Goal: Transaction & Acquisition: Purchase product/service

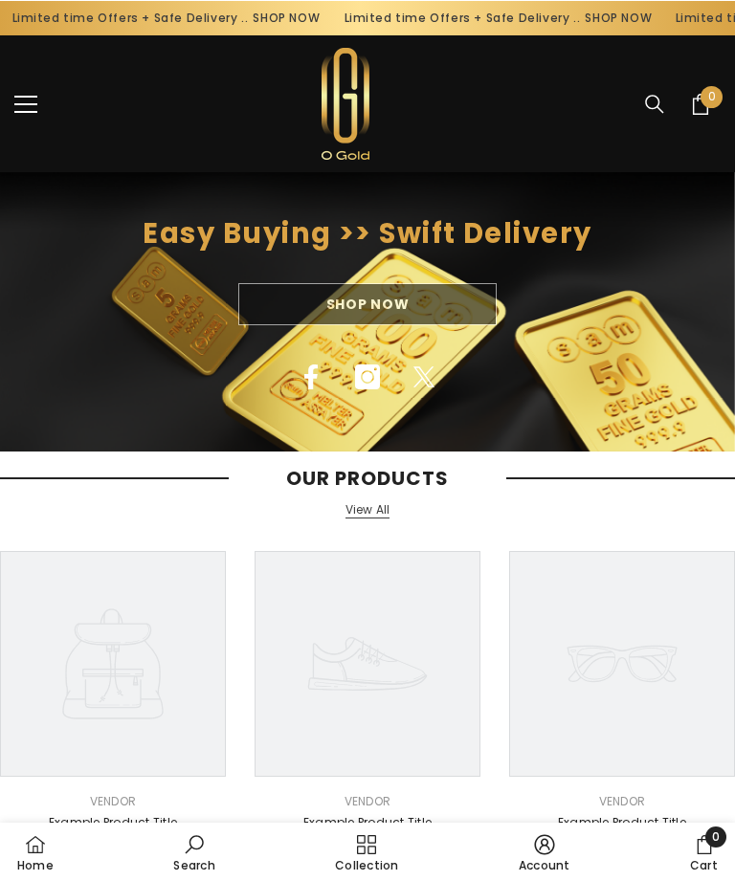
click at [29, 103] on span "menu" at bounding box center [25, 103] width 23 height 2
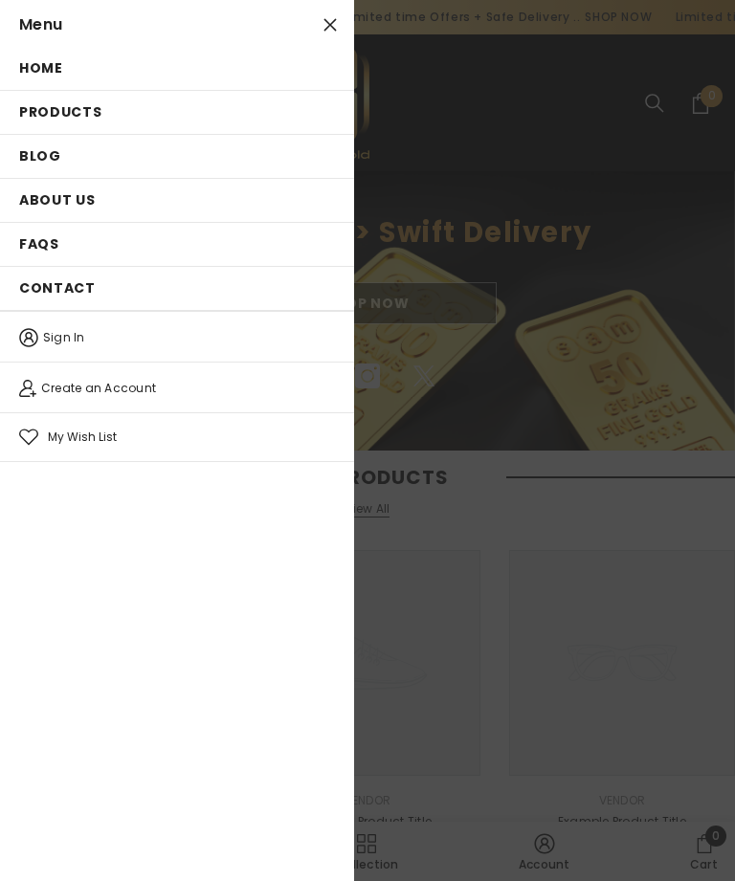
click at [60, 120] on span "Products" at bounding box center [60, 111] width 83 height 19
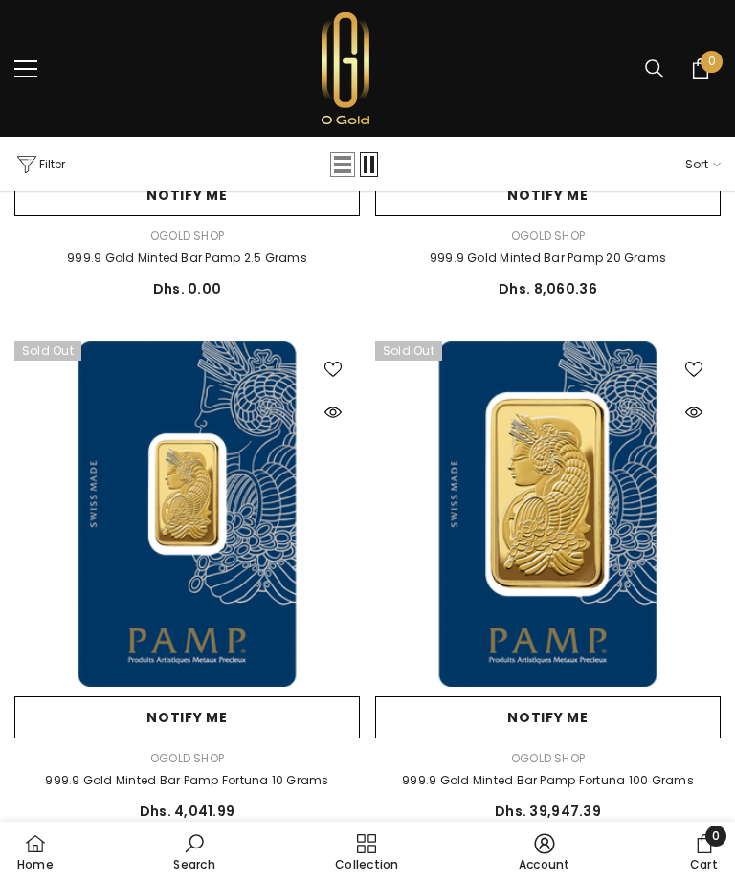
scroll to position [867, 0]
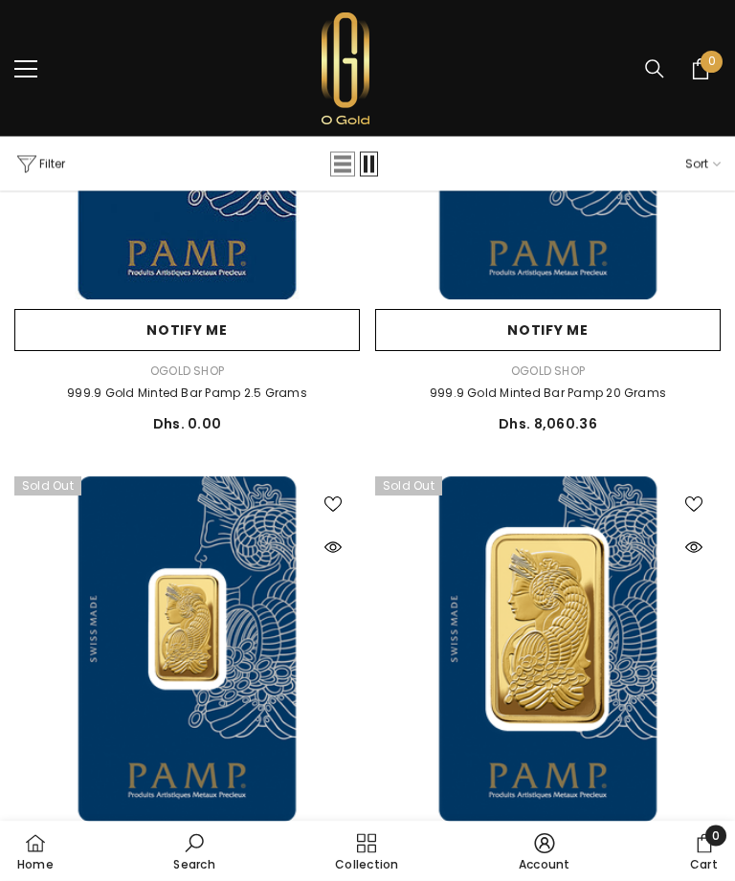
click at [32, 77] on button "menu" at bounding box center [25, 68] width 23 height 23
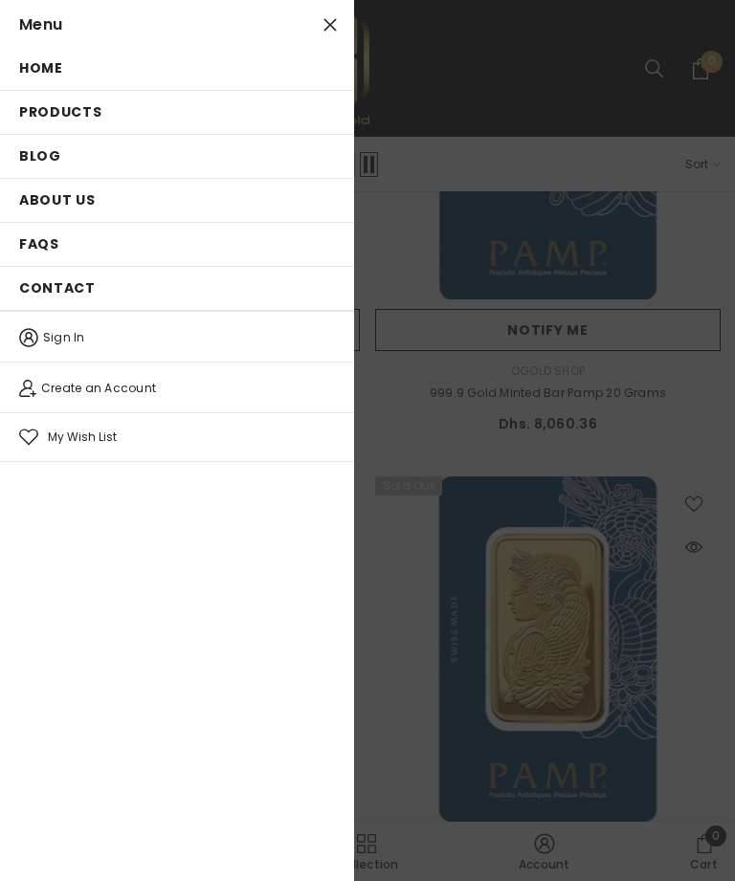
click at [39, 74] on span "Home" at bounding box center [41, 67] width 44 height 19
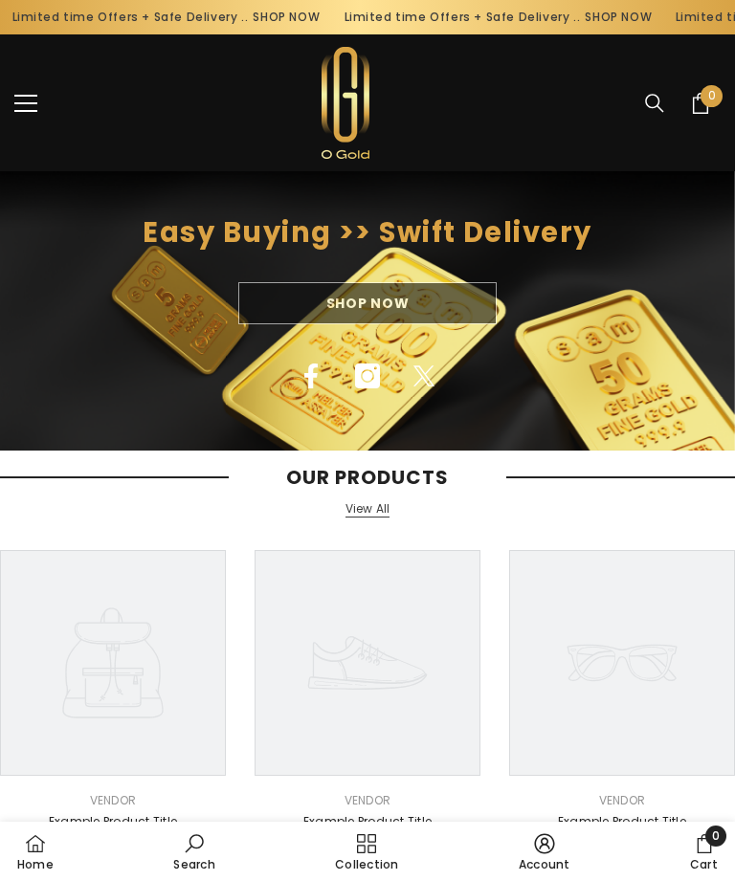
click at [444, 297] on div "Shop Now" at bounding box center [367, 303] width 735 height 42
click at [424, 299] on div "Shop Now" at bounding box center [367, 303] width 735 height 42
click at [399, 306] on div "Shop Now" at bounding box center [367, 303] width 735 height 42
click at [390, 302] on div "Shop Now" at bounding box center [367, 303] width 735 height 42
click at [391, 292] on div "Shop Now" at bounding box center [367, 303] width 735 height 42
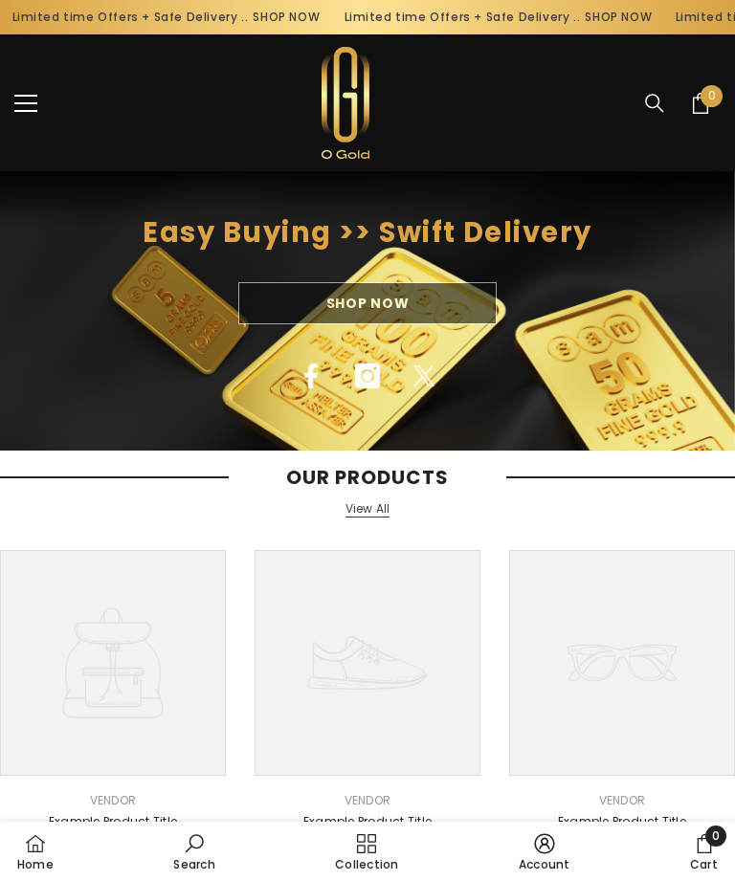
click at [402, 287] on div "Shop Now" at bounding box center [367, 303] width 735 height 42
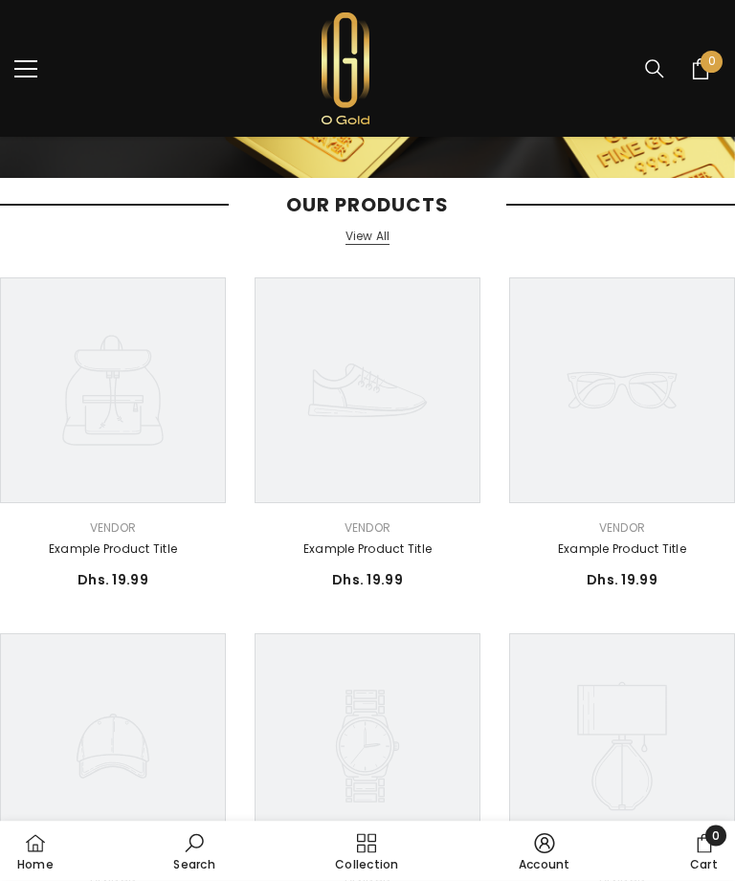
scroll to position [271, 0]
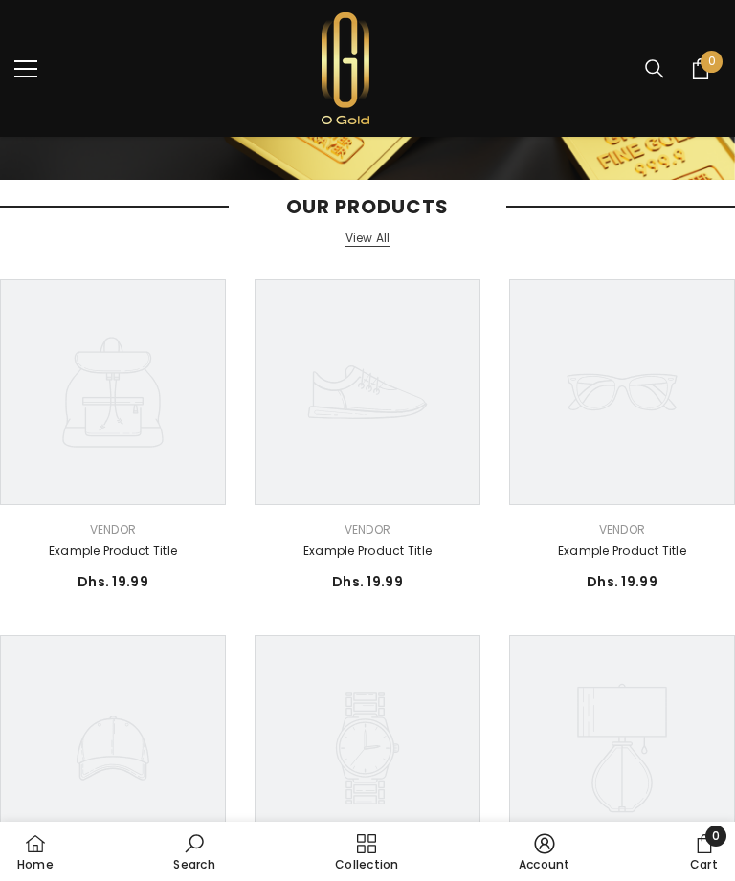
click at [364, 239] on link "View All" at bounding box center [367, 239] width 45 height 16
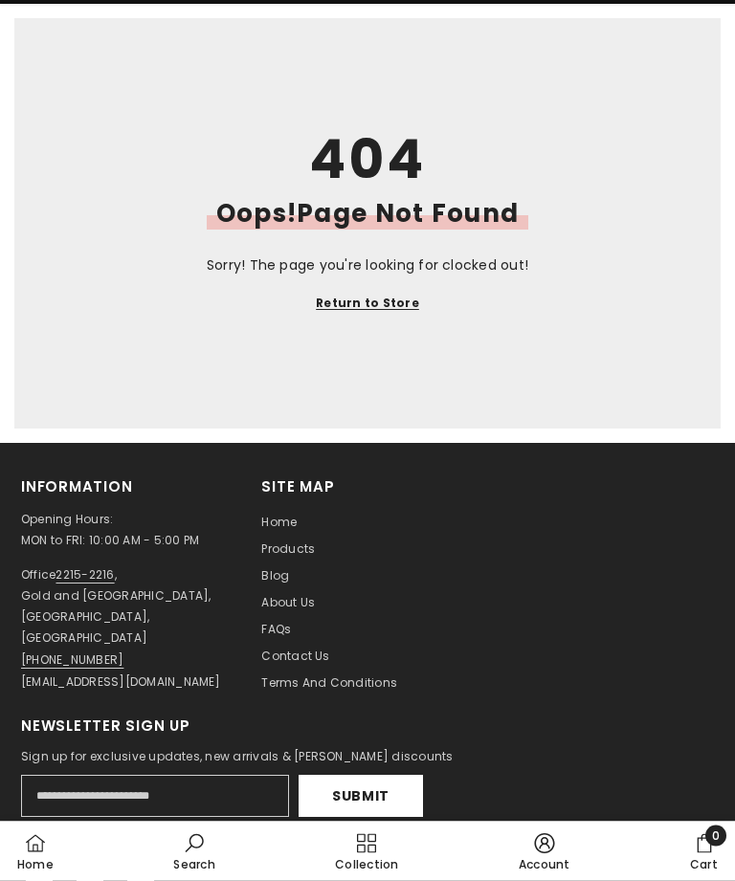
scroll to position [168, 0]
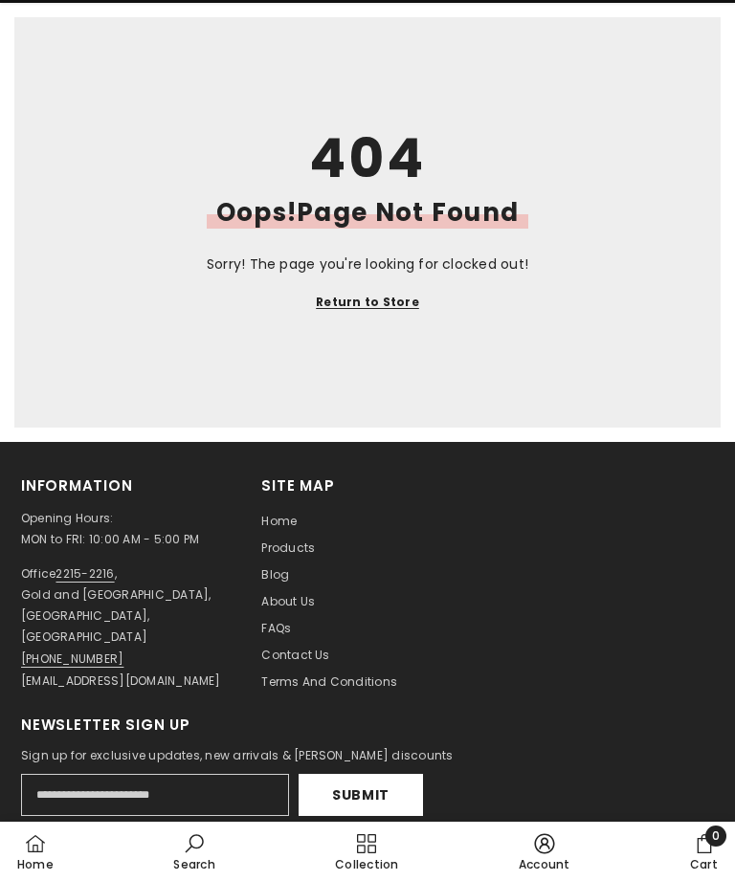
click at [291, 547] on span "Products" at bounding box center [288, 547] width 54 height 16
